Goal: Task Accomplishment & Management: Manage account settings

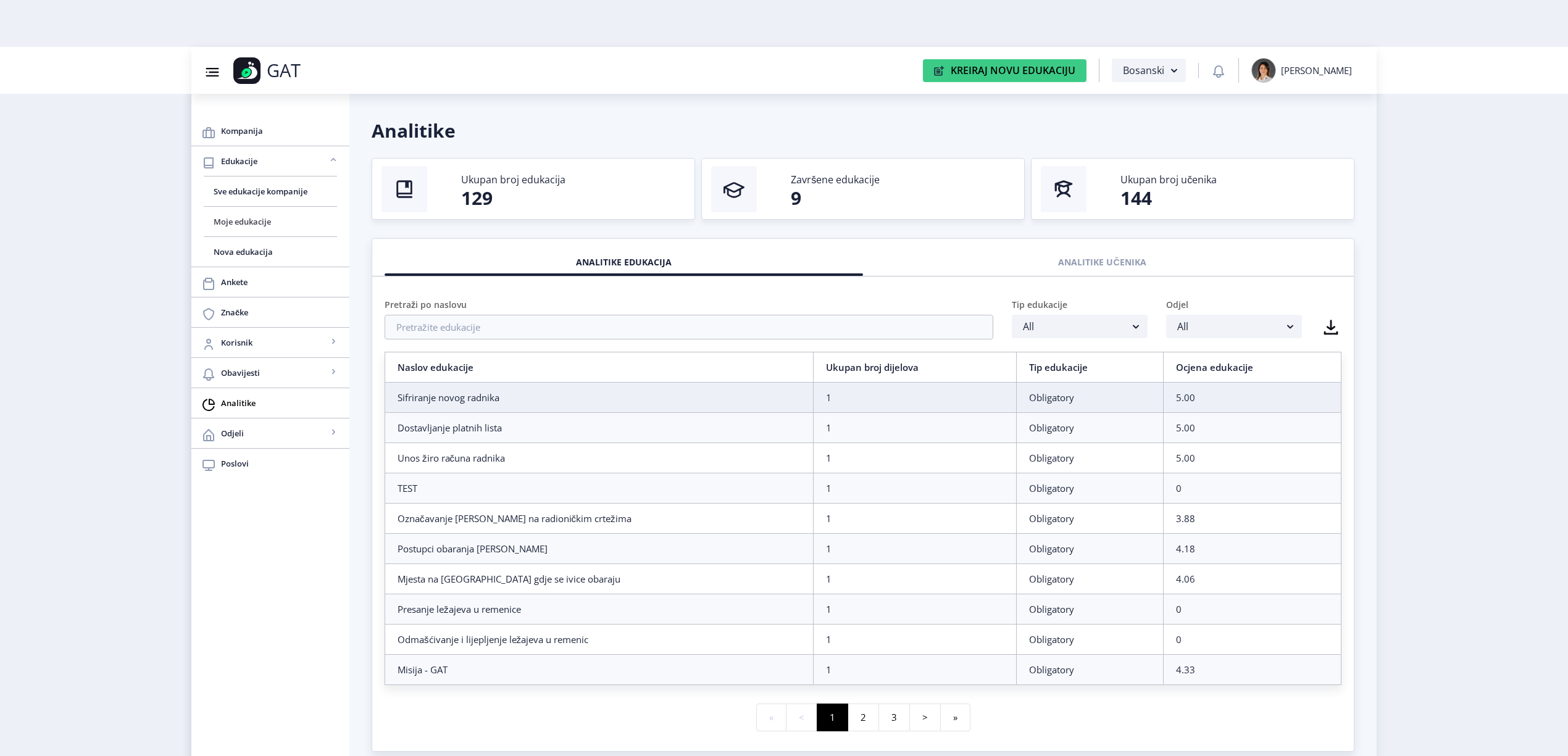
scroll to position [47, 0]
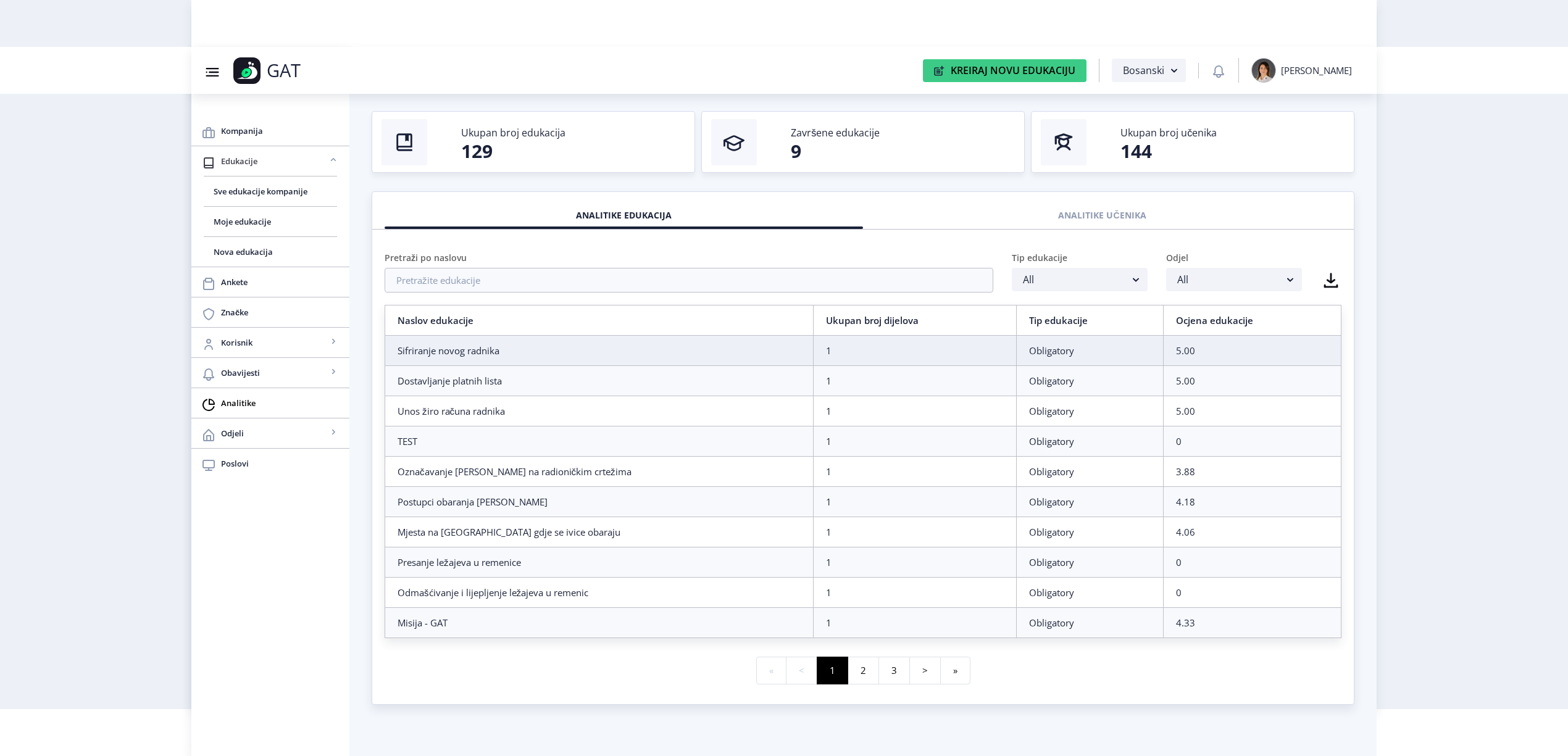
click at [263, 173] on link "Edukacije" at bounding box center [270, 161] width 158 height 30
click at [260, 275] on span "Ankete" at bounding box center [280, 282] width 118 height 15
click at [260, 155] on span "Edukacije" at bounding box center [274, 161] width 106 height 15
click at [256, 186] on span "Sve edukacije kompanije" at bounding box center [270, 191] width 114 height 15
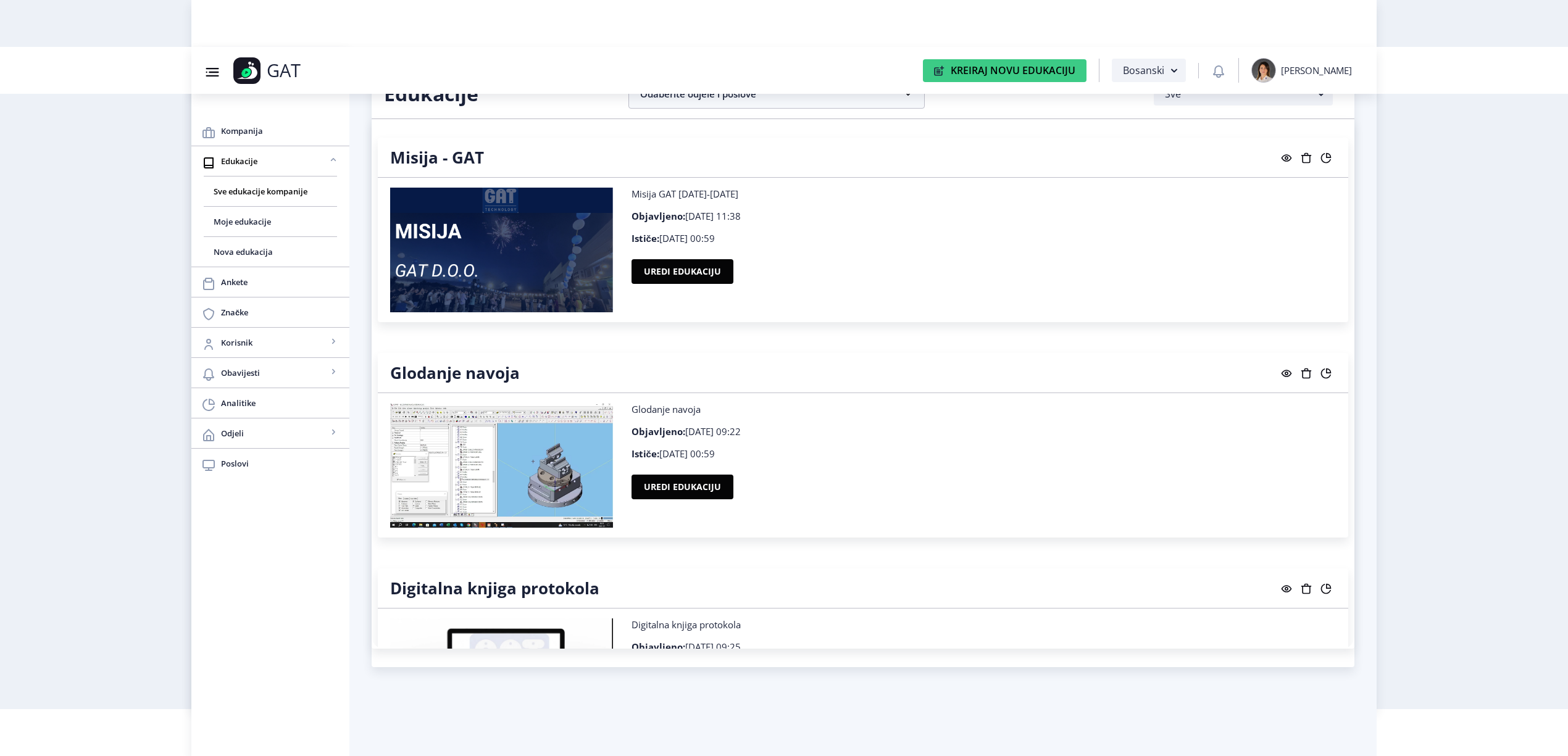
click at [670, 690] on button "Uredi edukaciju" at bounding box center [682, 702] width 102 height 25
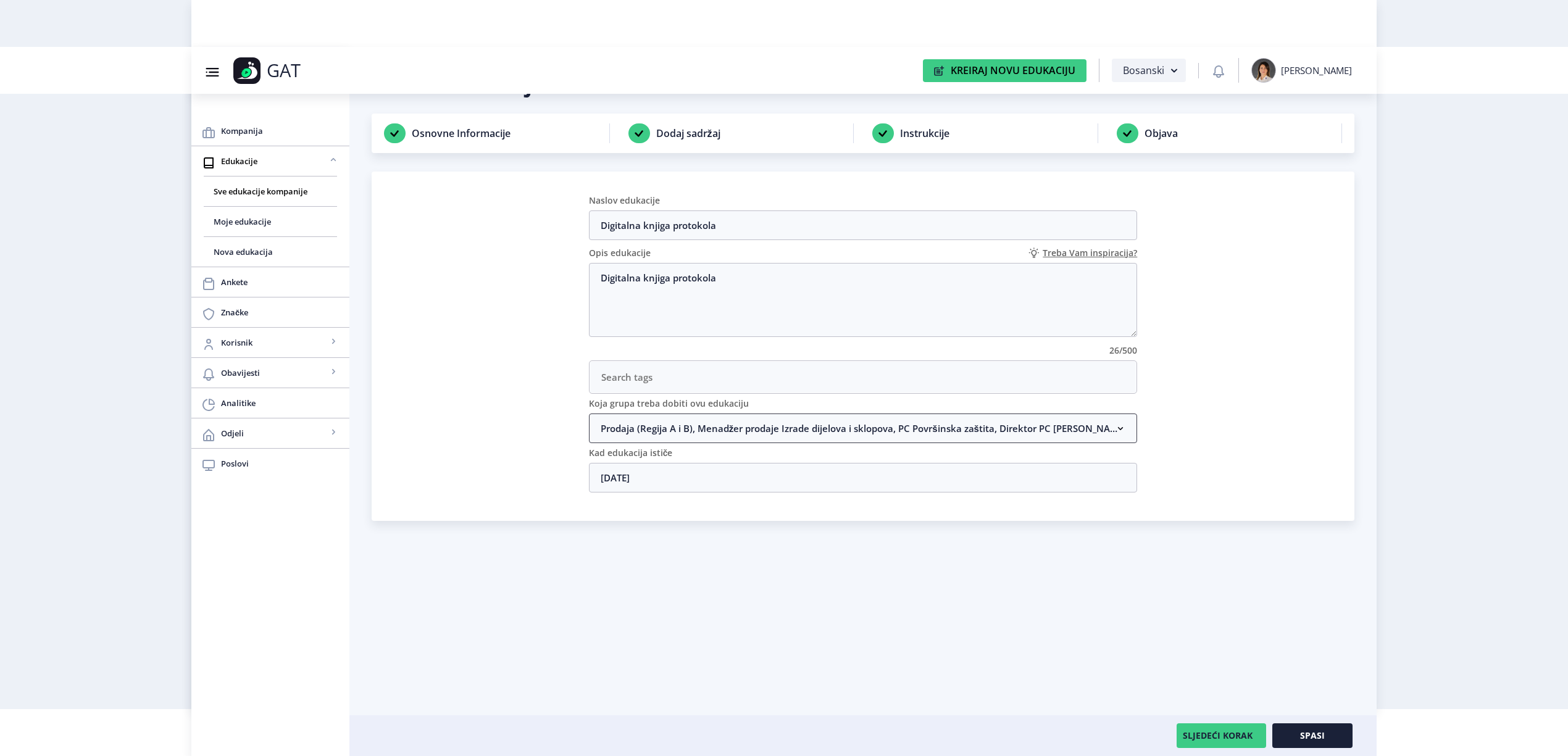
click at [795, 433] on nb-accordion-item-header "Prodaja (Regija A i B), Menadžer prodaje Izrade dijelova i sklopova, PC Površin…" at bounding box center [863, 428] width 549 height 30
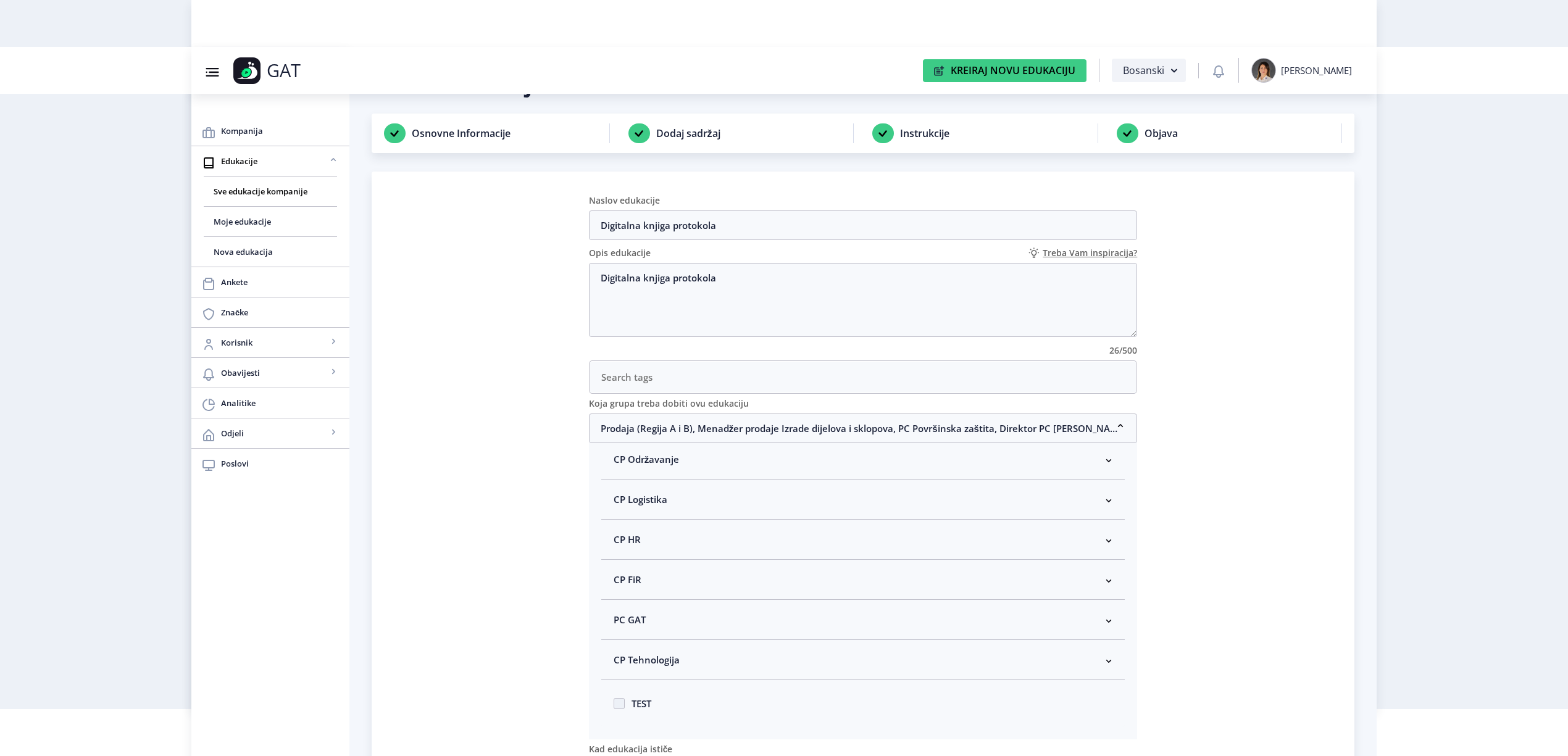
scroll to position [259, 0]
click at [671, 458] on span "CP Održavanje" at bounding box center [647, 459] width 66 height 15
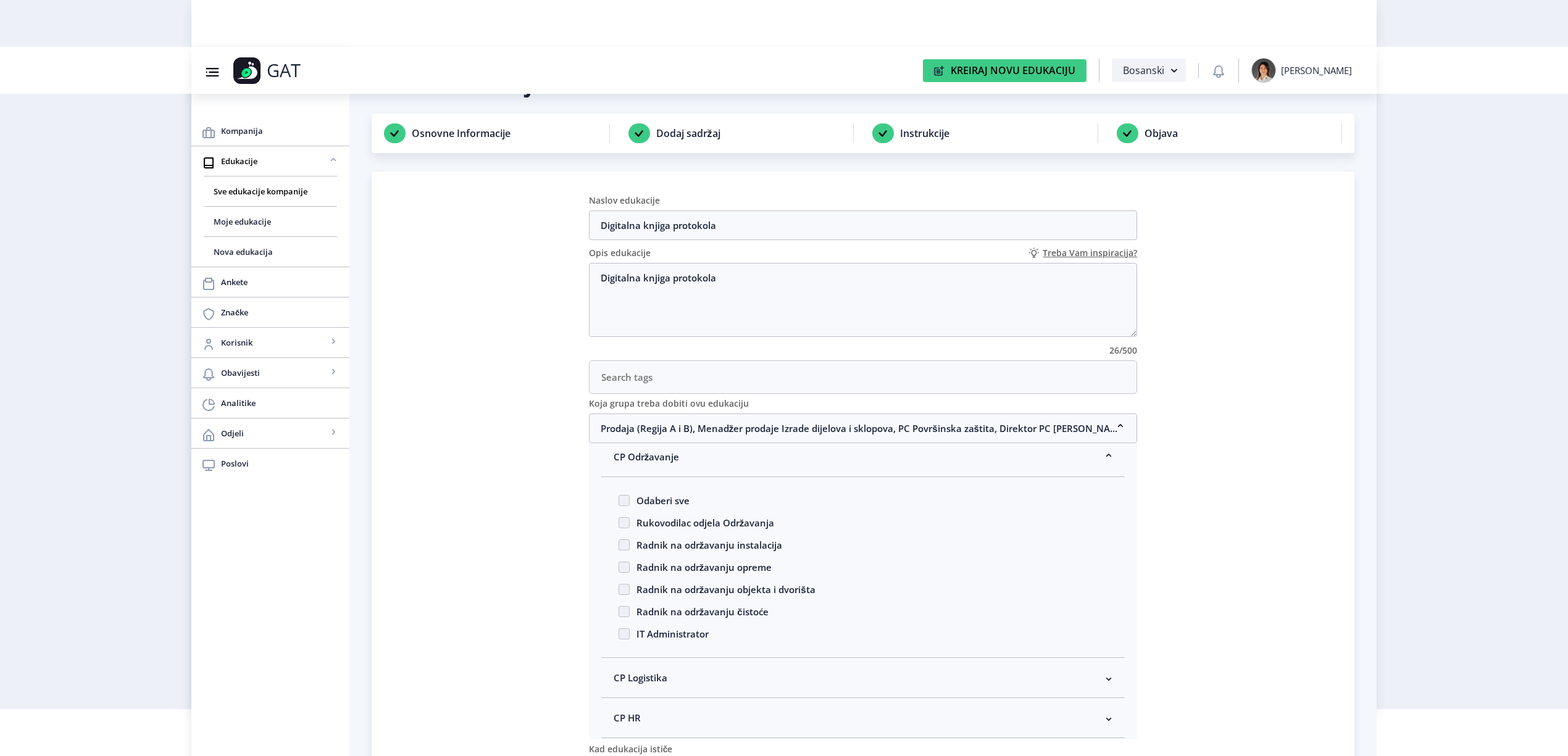
click at [677, 523] on span "Rukovodilac odjela Održavanja" at bounding box center [702, 523] width 145 height 15
click at [619, 520] on input "Rukovodilac odjela Održavanja" at bounding box center [618, 519] width 1 height 1
checkbox input "true"
click at [677, 571] on span "Radnik na održavanju opreme" at bounding box center [701, 567] width 142 height 15
click at [619, 564] on input "Radnik na održavanju opreme" at bounding box center [618, 563] width 1 height 1
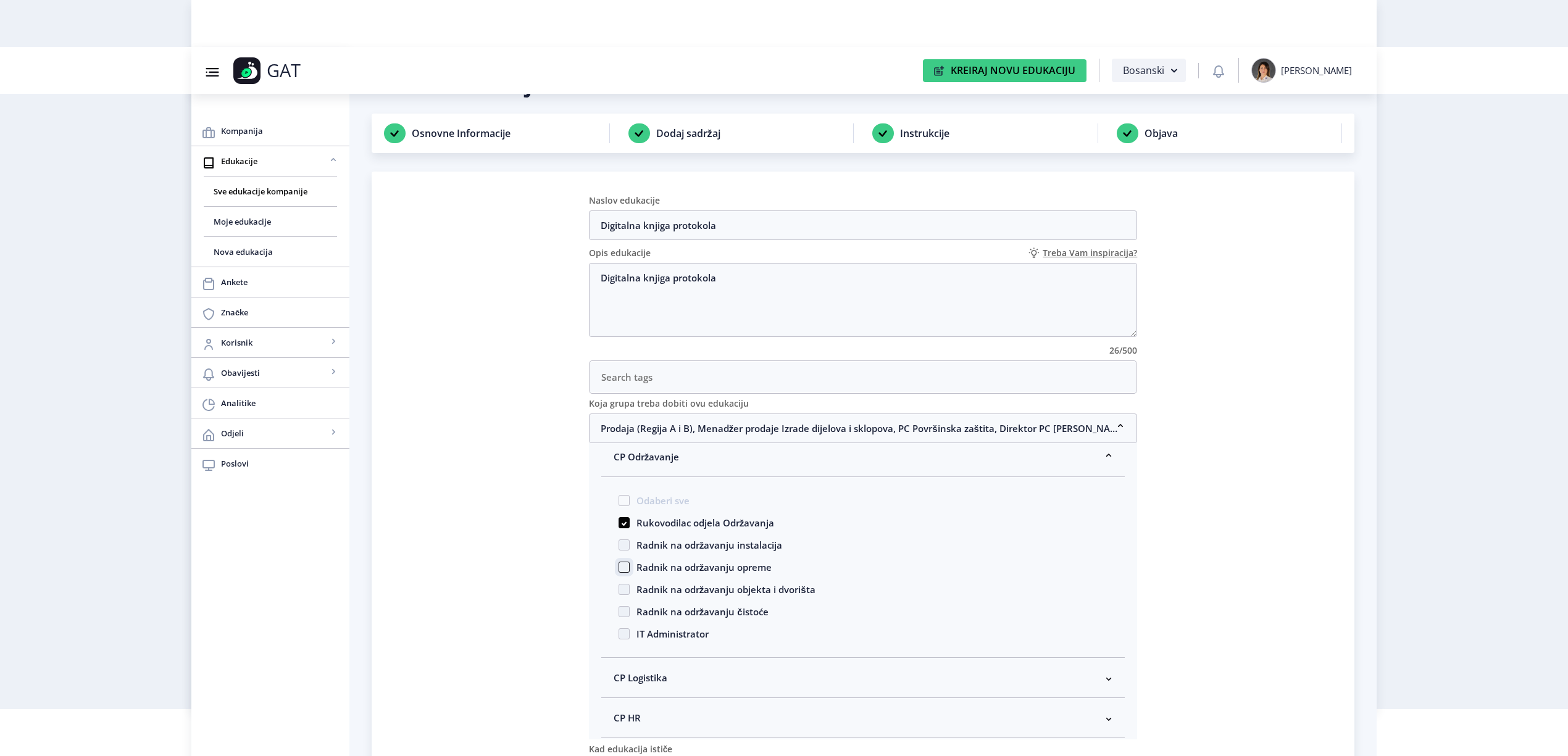
checkbox input "true"
click at [677, 425] on nb-accordion-item-header "Prodaja (Regija A i B), Menadžer prodaje Izrade dijelova i sklopova, PC Površin…" at bounding box center [863, 428] width 549 height 30
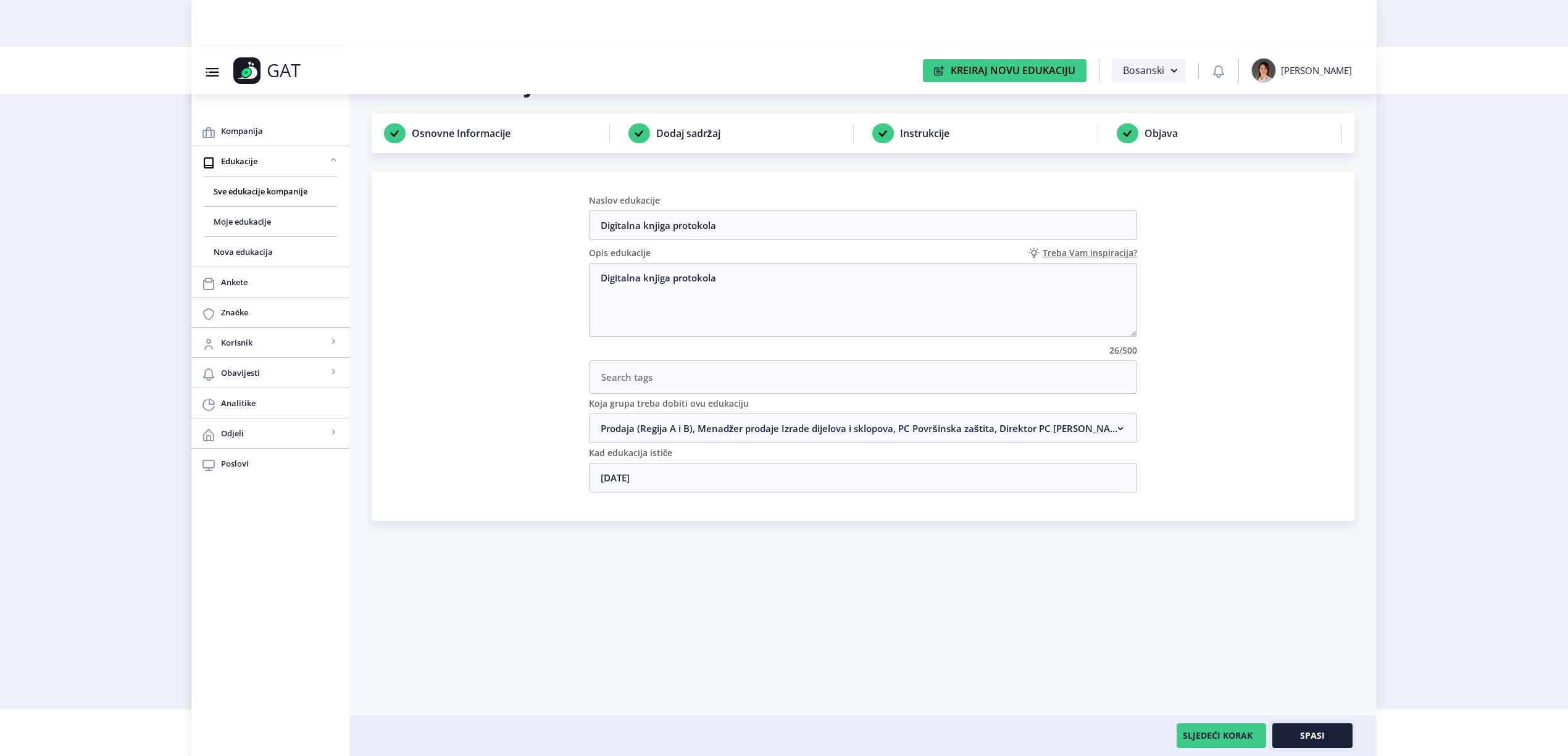
click at [1316, 732] on span "Spasi" at bounding box center [1312, 735] width 25 height 10
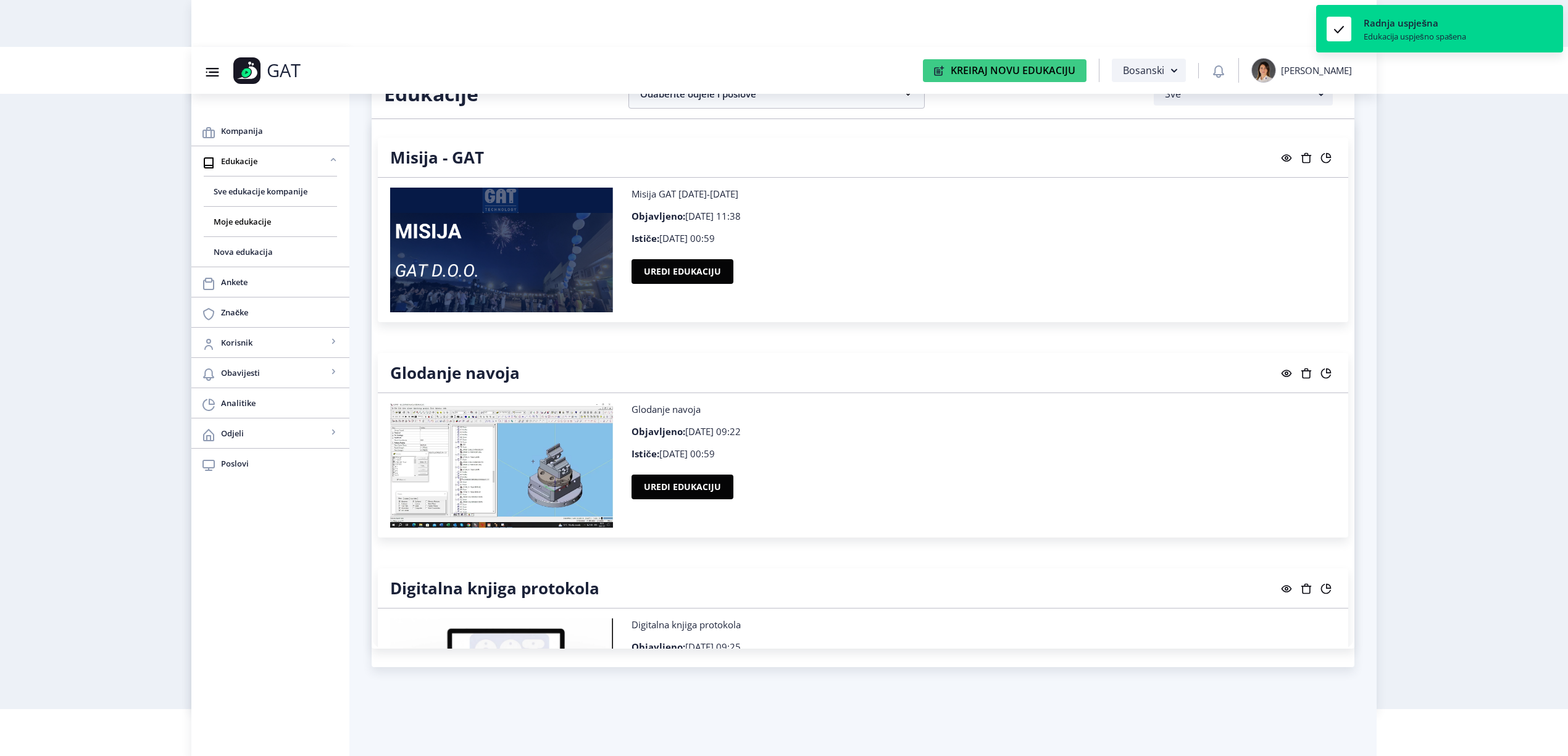
click at [1322, 159] on rect at bounding box center [1325, 158] width 12 height 12
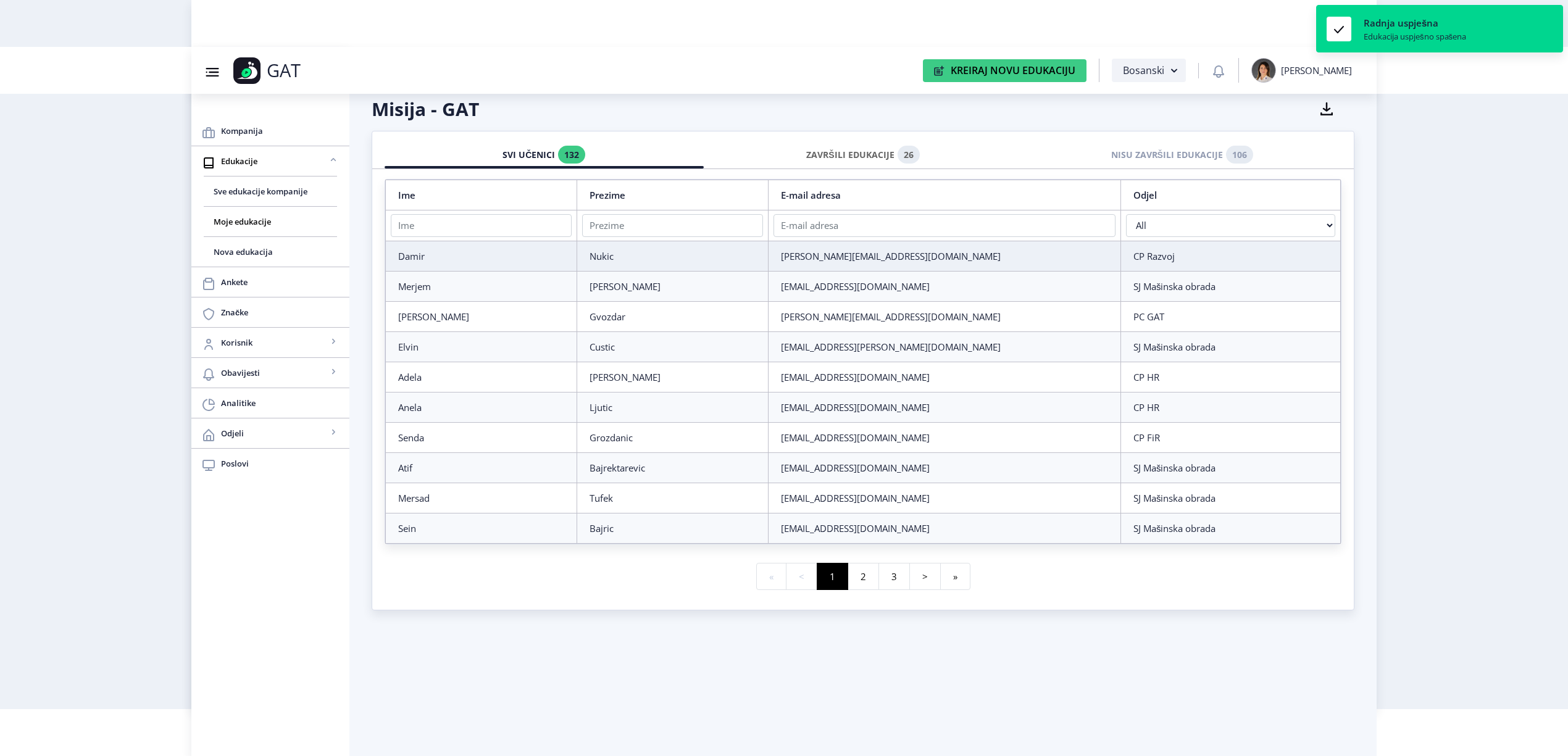
click at [835, 152] on div "ZAVRŠILI EDUKACIJE 26" at bounding box center [863, 155] width 301 height 27
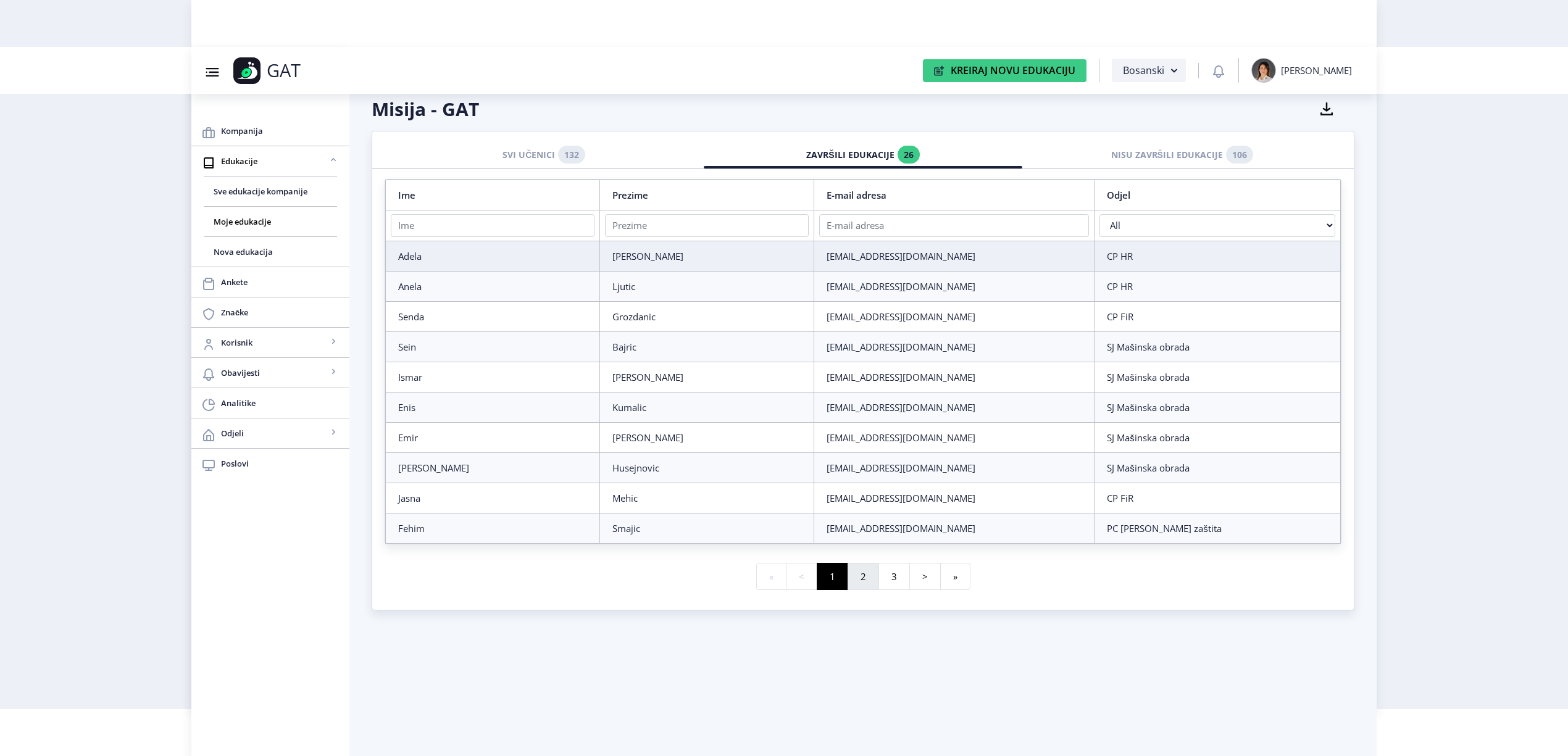
click at [860, 576] on button "2" at bounding box center [863, 576] width 32 height 28
click at [882, 590] on button "3" at bounding box center [878, 576] width 32 height 28
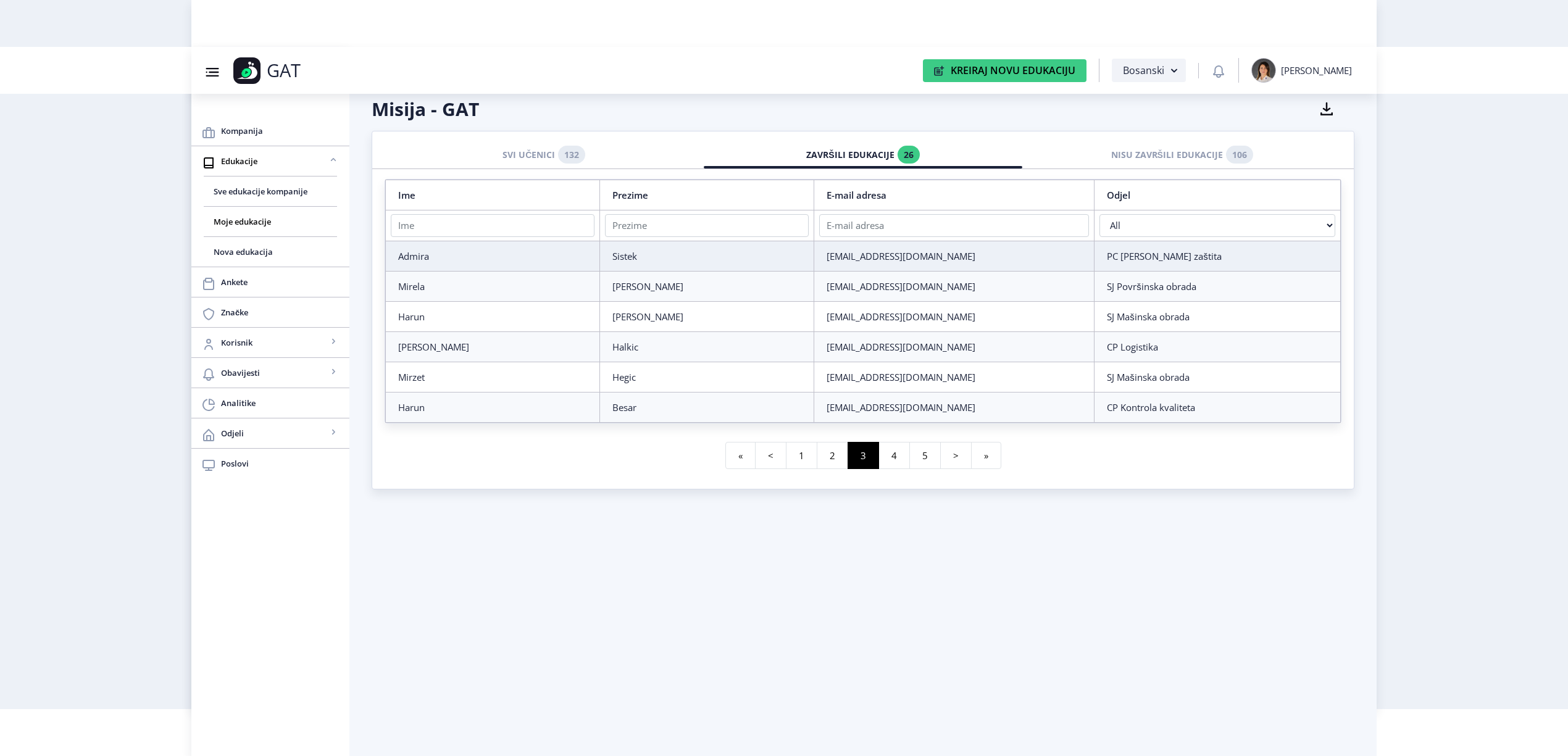
click at [1324, 116] on rect at bounding box center [1326, 109] width 19 height 19
click at [248, 400] on span "Analitike" at bounding box center [280, 403] width 118 height 15
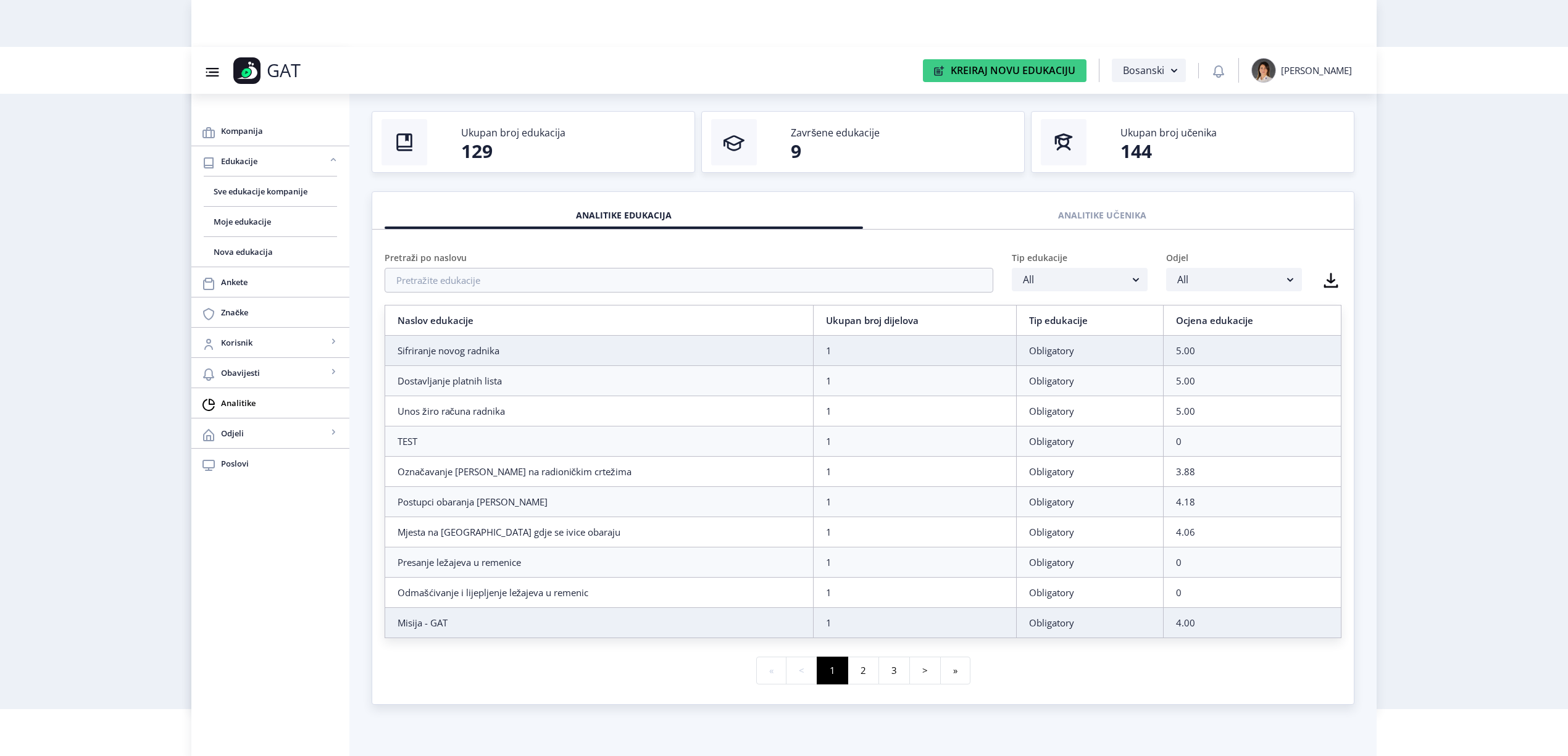
click at [1179, 618] on td "4.00" at bounding box center [1252, 623] width 178 height 30
